Goal: Task Accomplishment & Management: Manage account settings

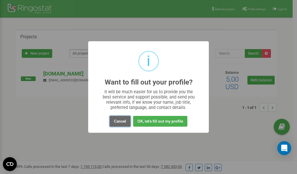
click at [120, 121] on button "Cancel" at bounding box center [120, 121] width 21 height 11
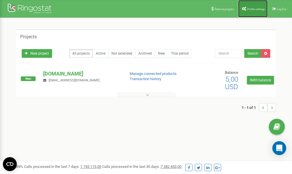
click at [251, 8] on span "Profile settings" at bounding box center [256, 9] width 18 height 3
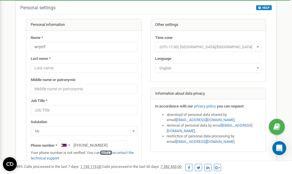
click at [110, 152] on link "verify it" at bounding box center [106, 152] width 12 height 4
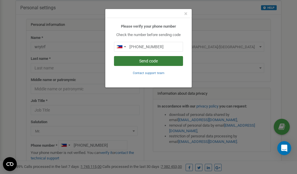
click at [144, 62] on button "Send code" at bounding box center [148, 61] width 69 height 10
